Goal: Transaction & Acquisition: Purchase product/service

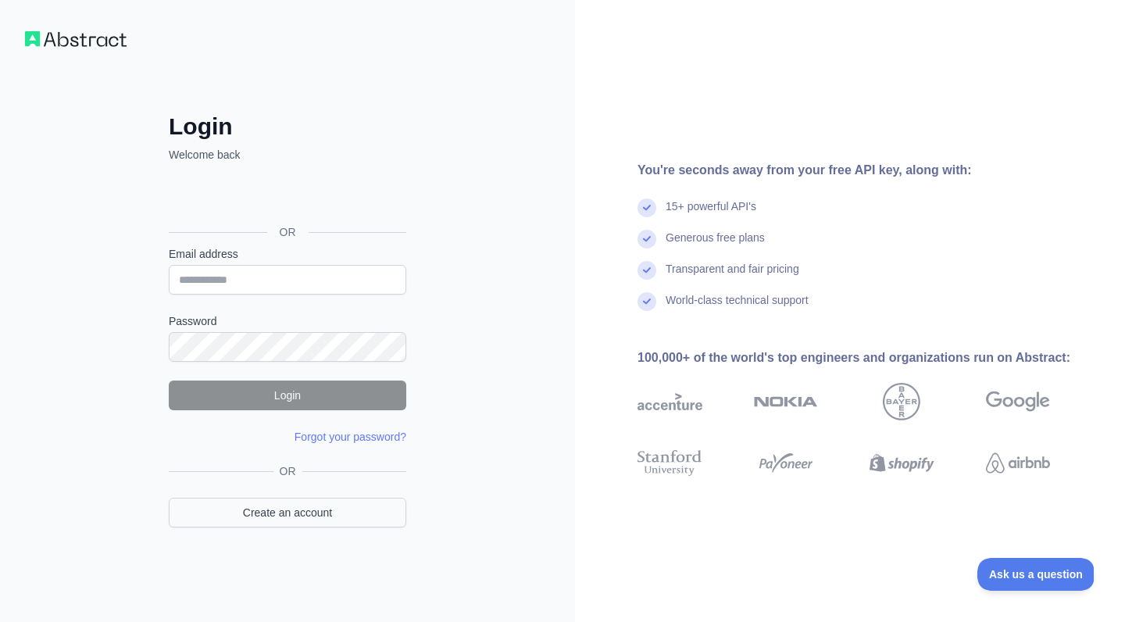
click at [288, 503] on link "Create an account" at bounding box center [288, 513] width 238 height 30
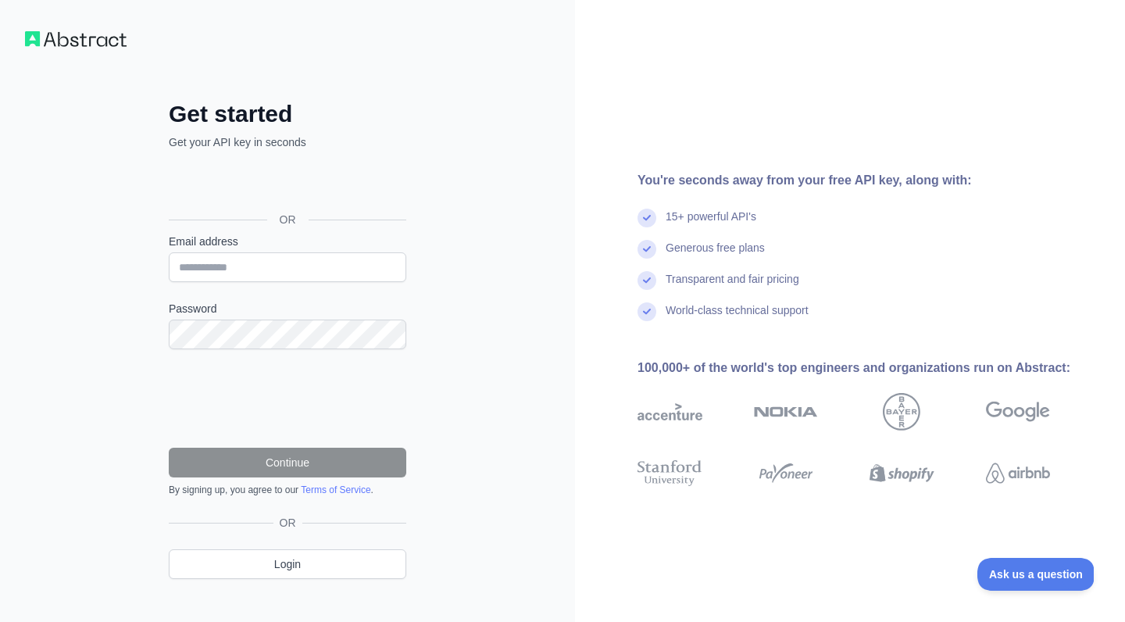
click at [302, 187] on div "Sign in with Google. Opens in new tab" at bounding box center [286, 184] width 234 height 34
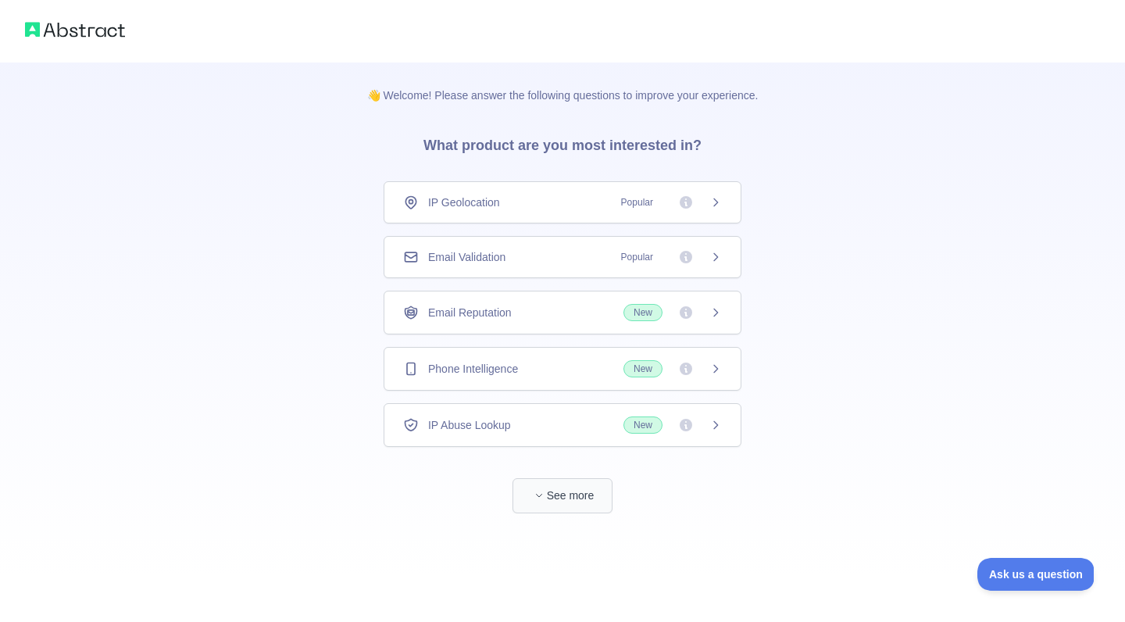
click at [546, 488] on button "See more" at bounding box center [563, 495] width 100 height 35
click at [519, 220] on div "IP Geolocation Popular" at bounding box center [563, 202] width 358 height 42
click at [538, 488] on span "button" at bounding box center [539, 496] width 16 height 16
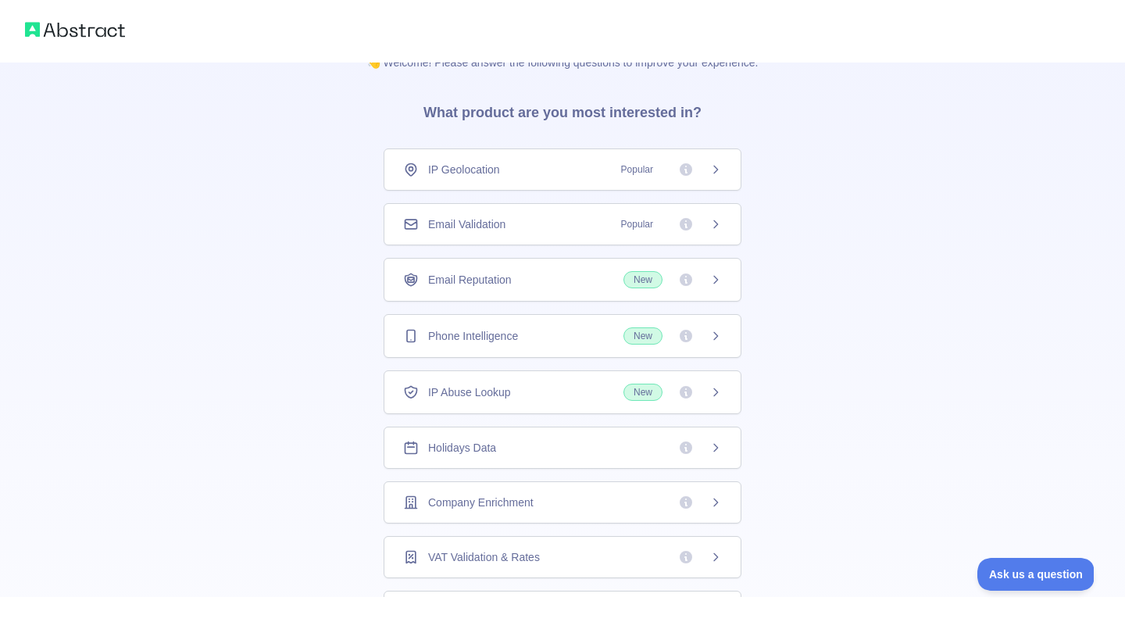
scroll to position [29, 0]
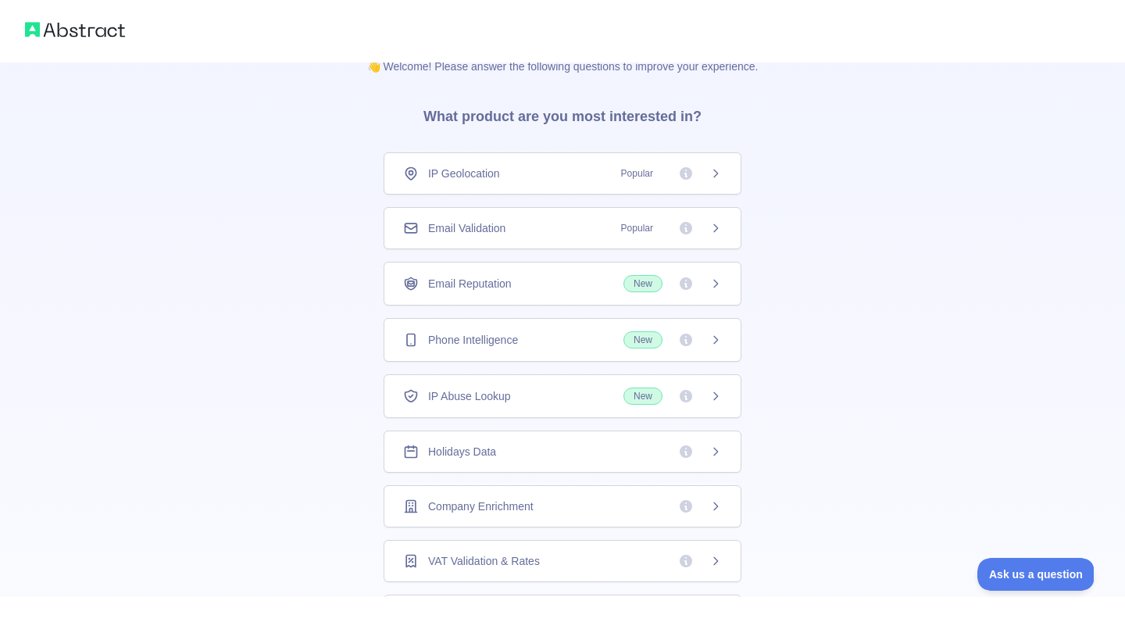
click at [584, 349] on div "Phone Intelligence New" at bounding box center [563, 340] width 358 height 44
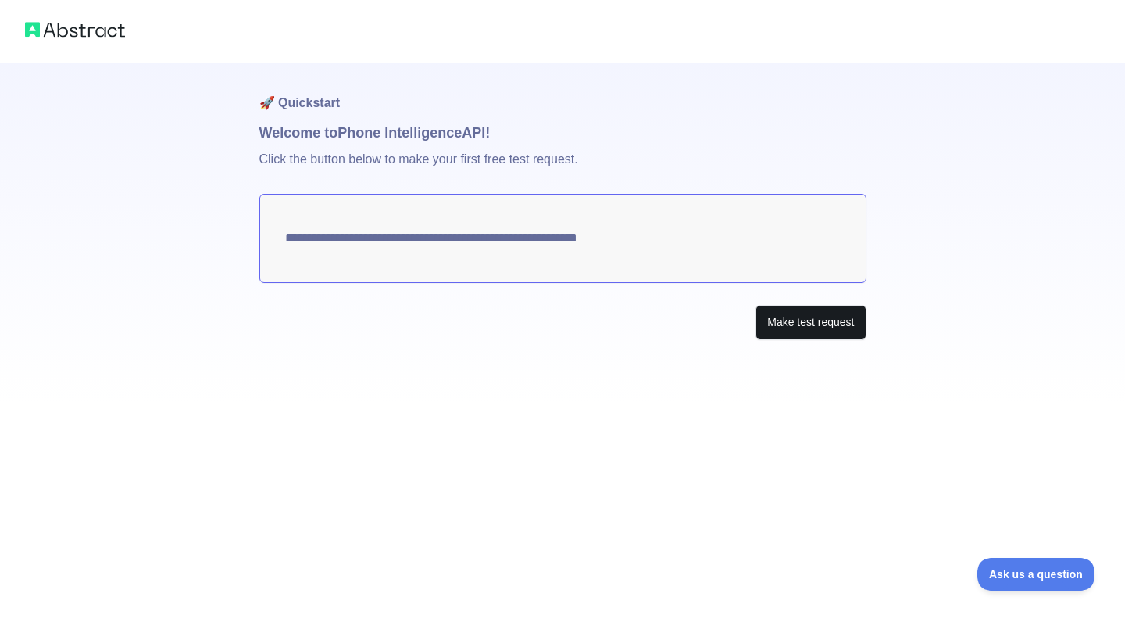
click at [776, 322] on button "Make test request" at bounding box center [811, 322] width 110 height 35
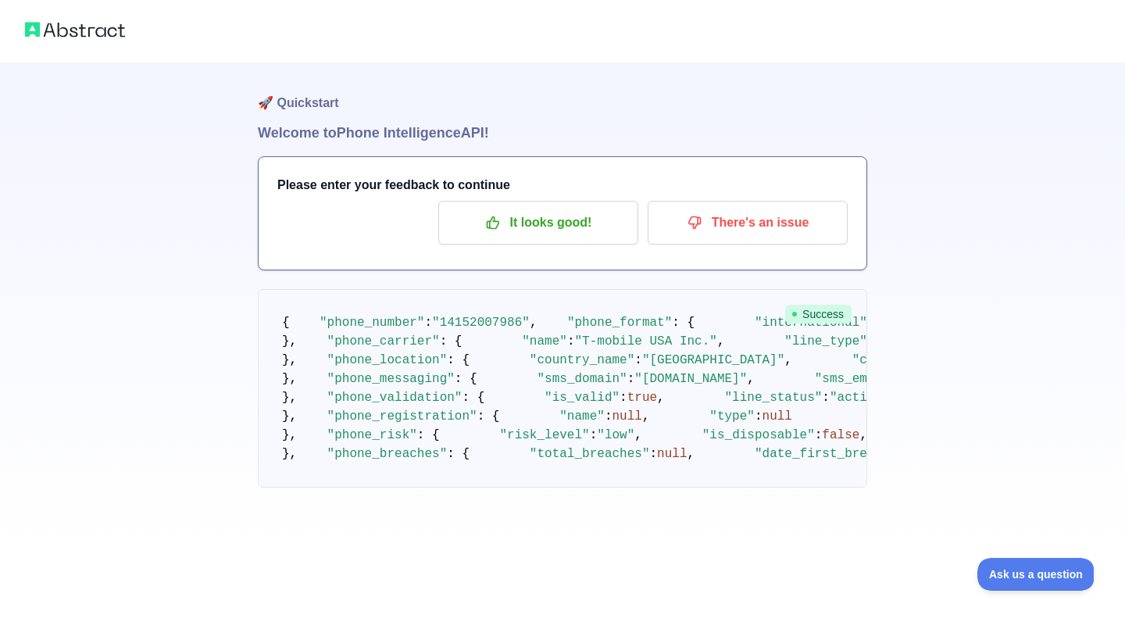
scroll to position [29, 0]
click at [589, 209] on p "It looks good!" at bounding box center [538, 222] width 177 height 27
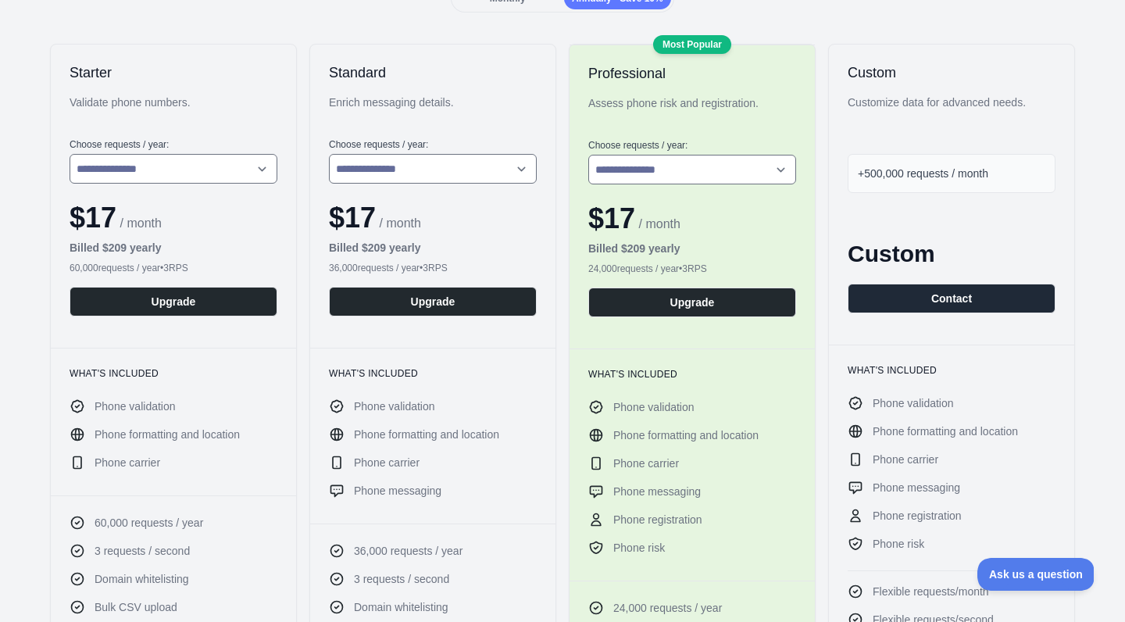
scroll to position [247, 0]
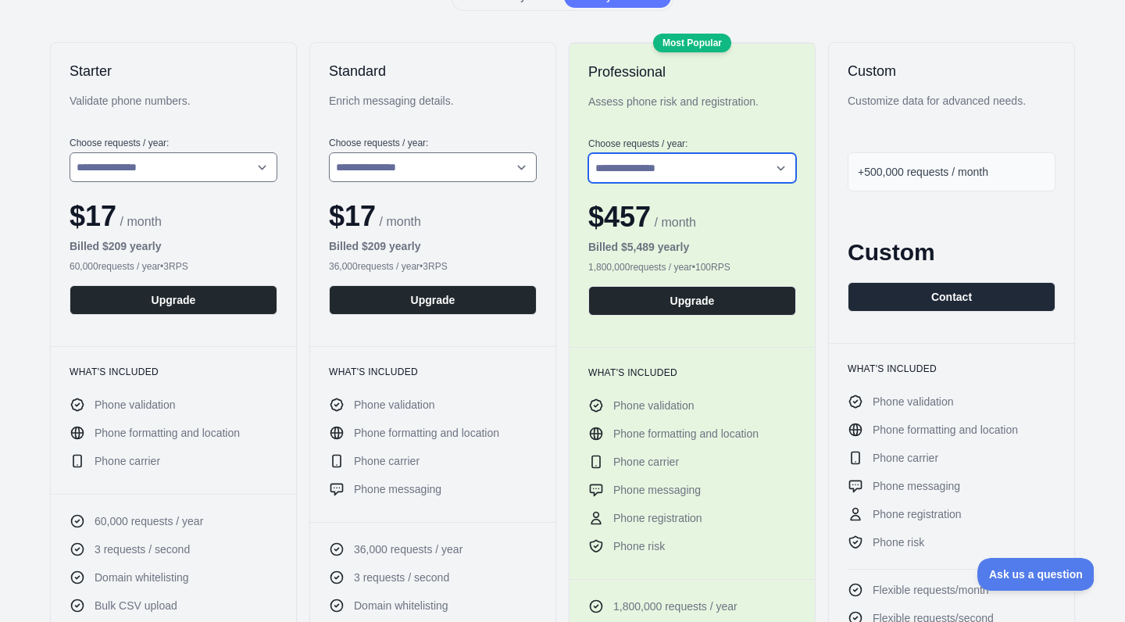
select select "*"
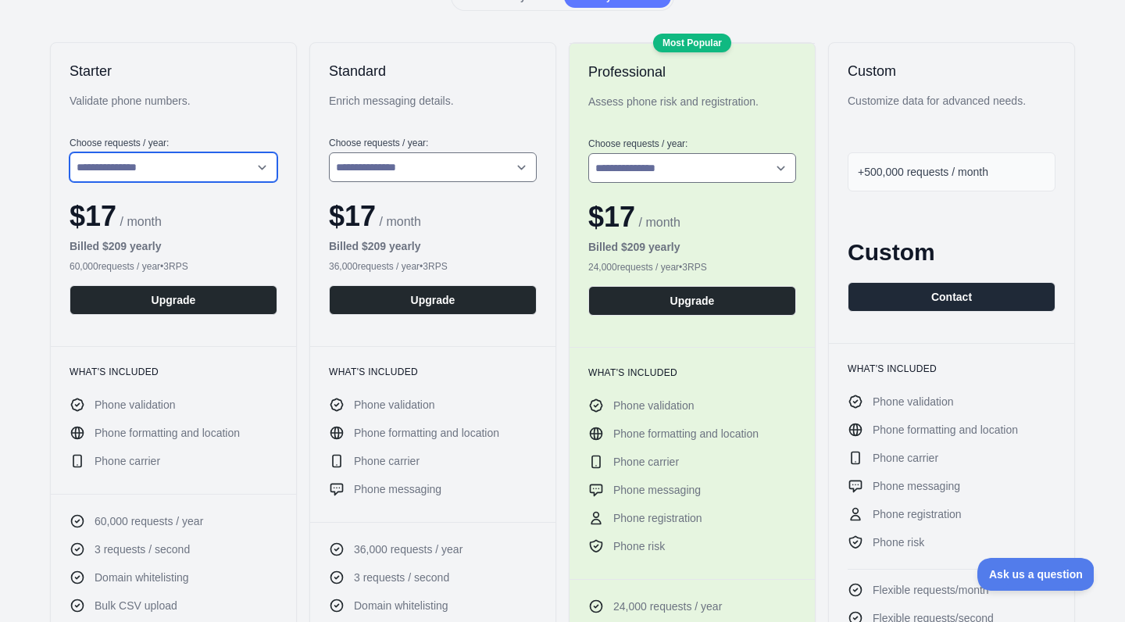
select select "*"
